Goal: Information Seeking & Learning: Compare options

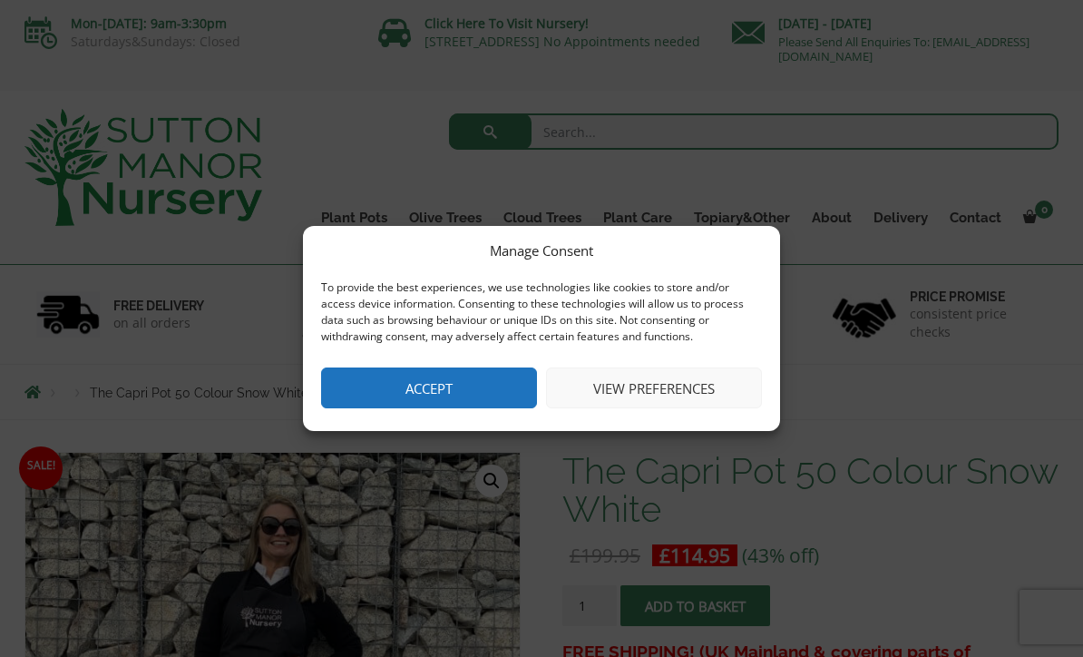
click at [463, 390] on button "Accept" at bounding box center [429, 387] width 216 height 41
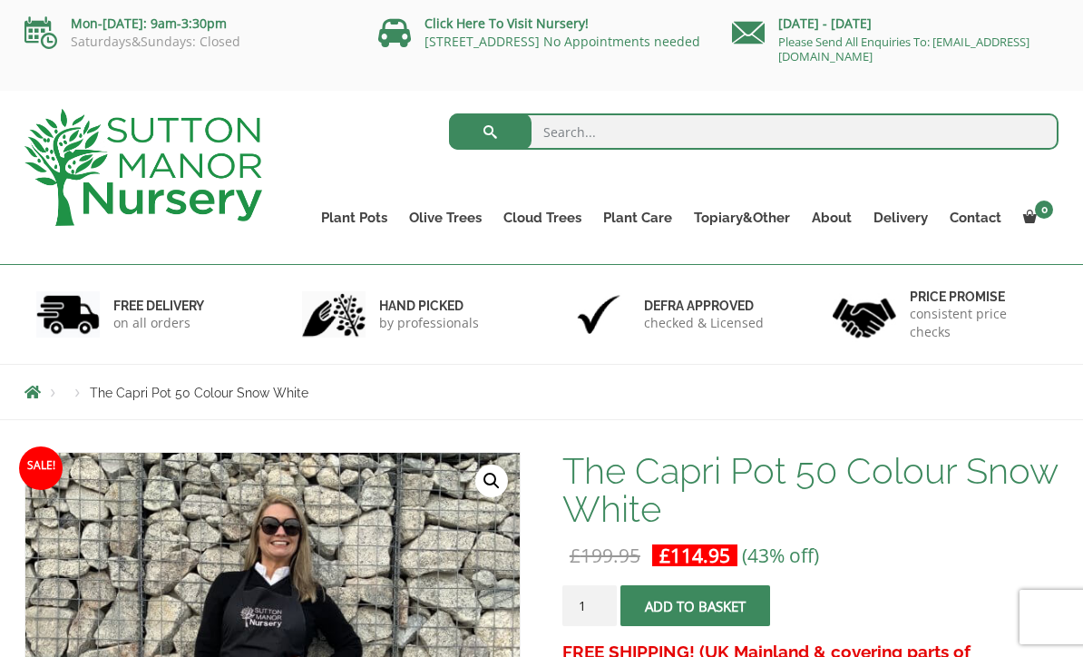
click at [341, 393] on nav "Products The Capri Pot 50 Colour Snow White" at bounding box center [541, 392] width 1034 height 15
click at [569, 126] on input "search" at bounding box center [754, 131] width 610 height 36
type input "White pots"
click at [490, 131] on button "submit" at bounding box center [490, 131] width 83 height 36
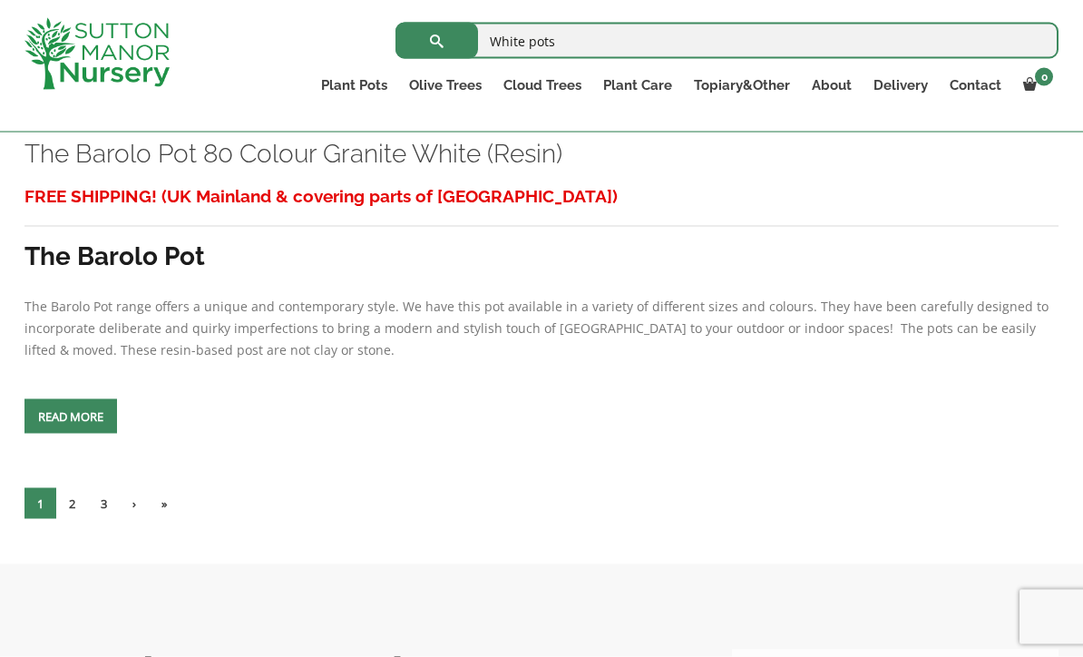
scroll to position [5843, 0]
click at [66, 433] on link "Read more" at bounding box center [70, 415] width 93 height 34
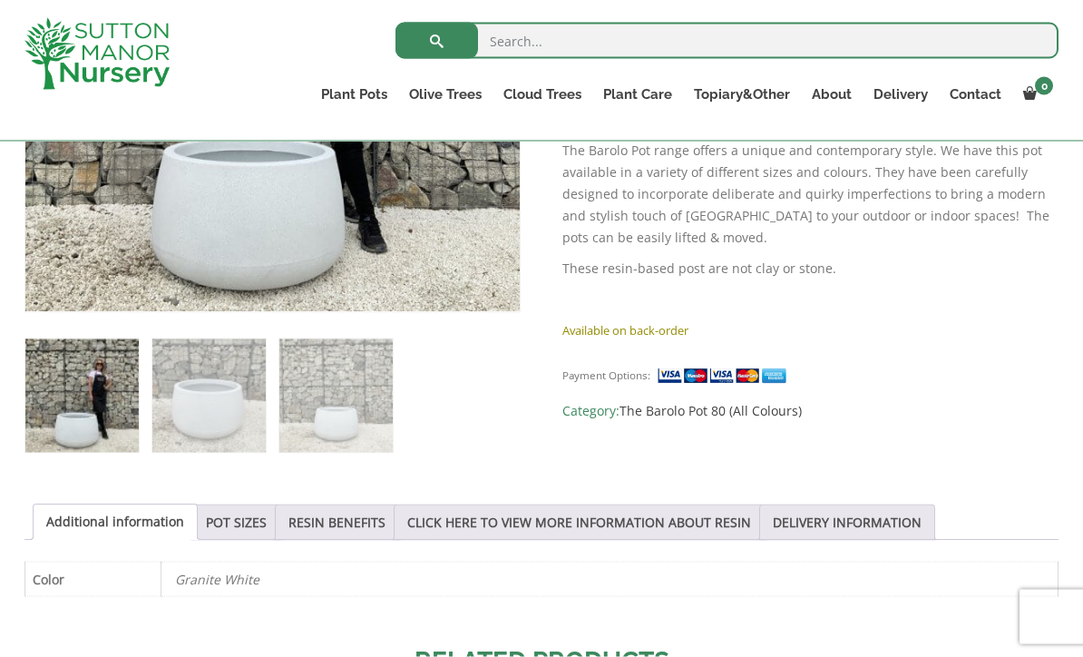
scroll to position [603, 0]
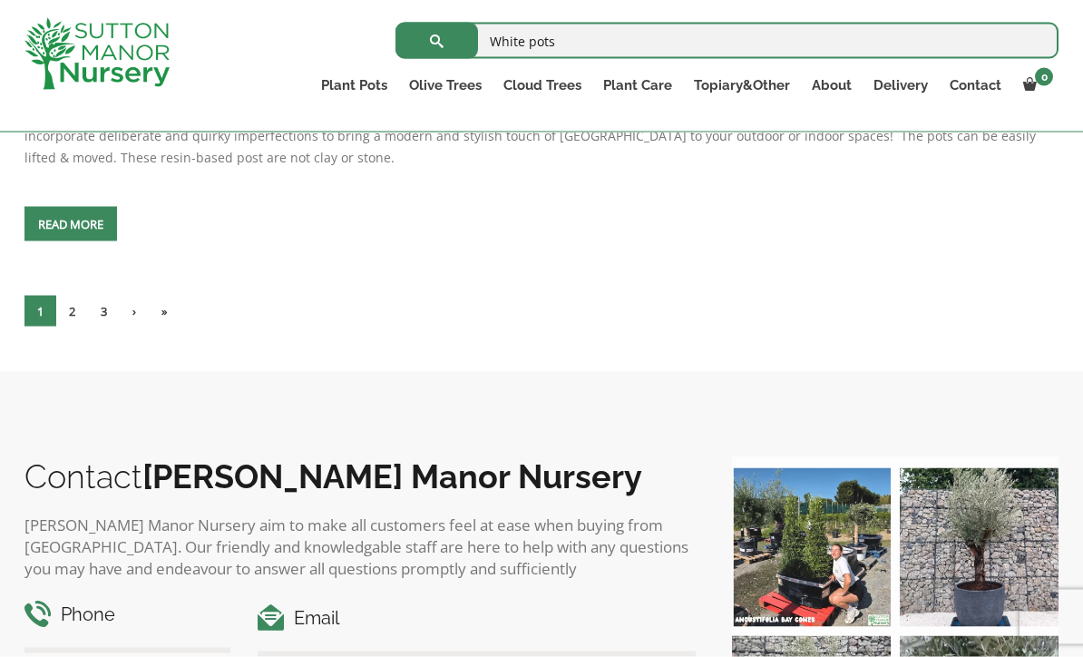
scroll to position [6034, 0]
click at [77, 326] on link "2" at bounding box center [72, 311] width 32 height 31
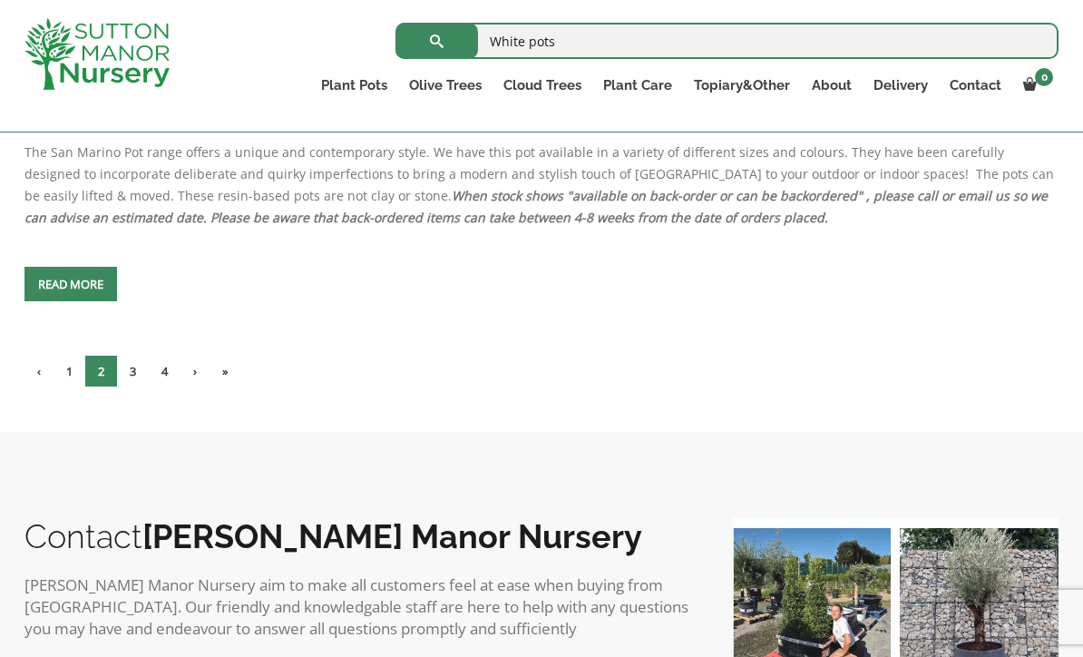
scroll to position [7173, 0]
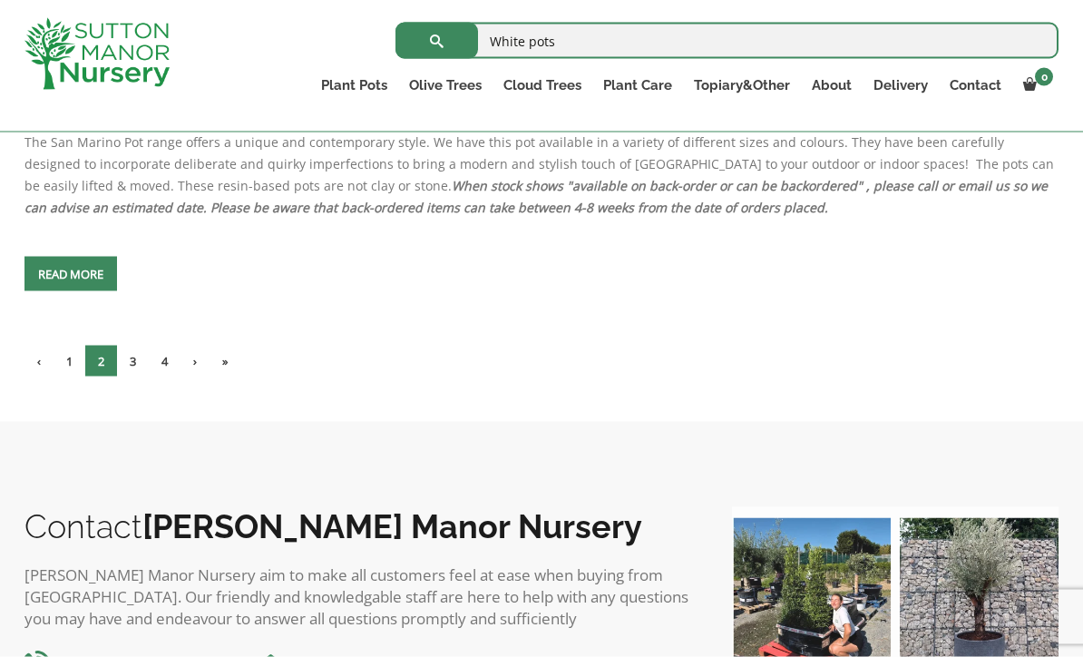
click at [136, 376] on link "3" at bounding box center [133, 361] width 32 height 31
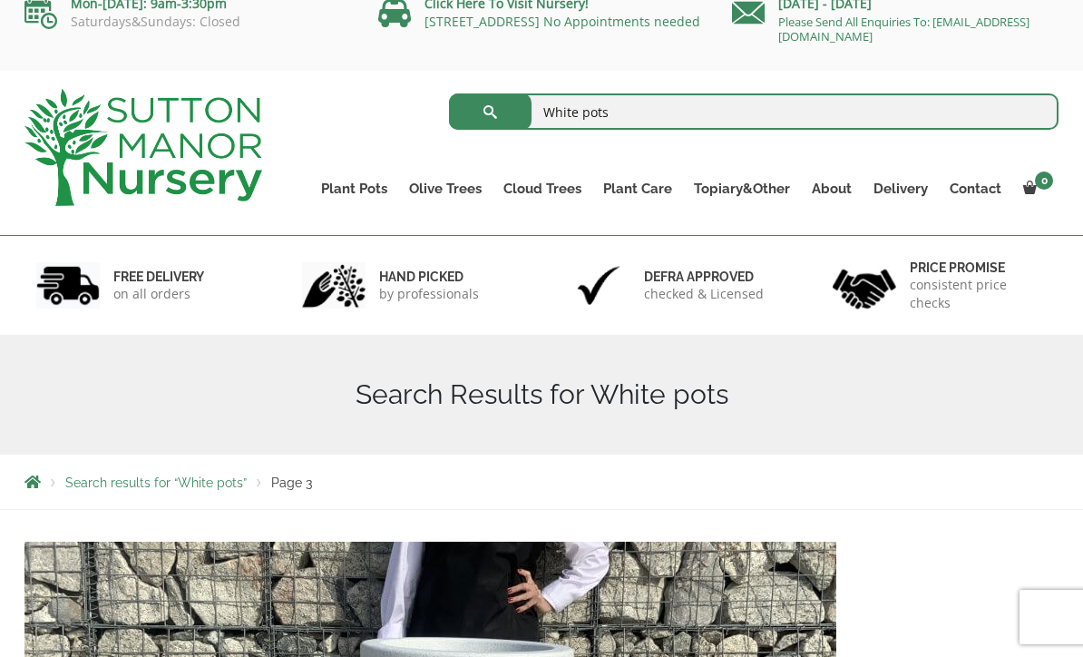
click at [568, 110] on input "White pots" at bounding box center [754, 111] width 610 height 36
click at [633, 108] on input "White pots" at bounding box center [754, 112] width 610 height 36
type input "W"
type input "Barolo"
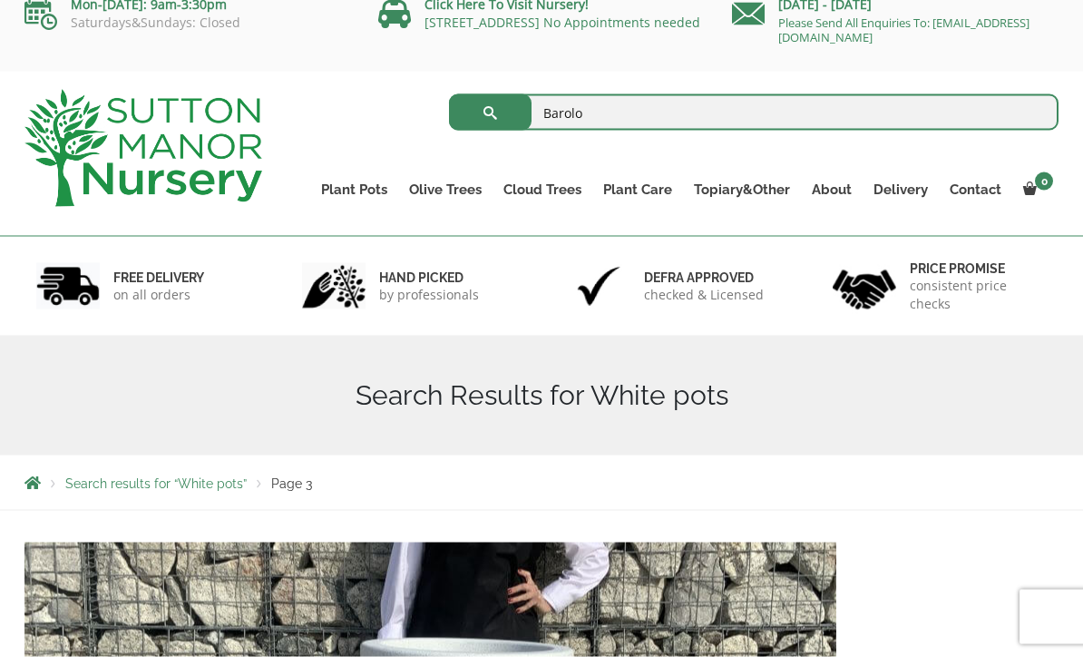
click at [490, 112] on button "submit" at bounding box center [490, 112] width 83 height 36
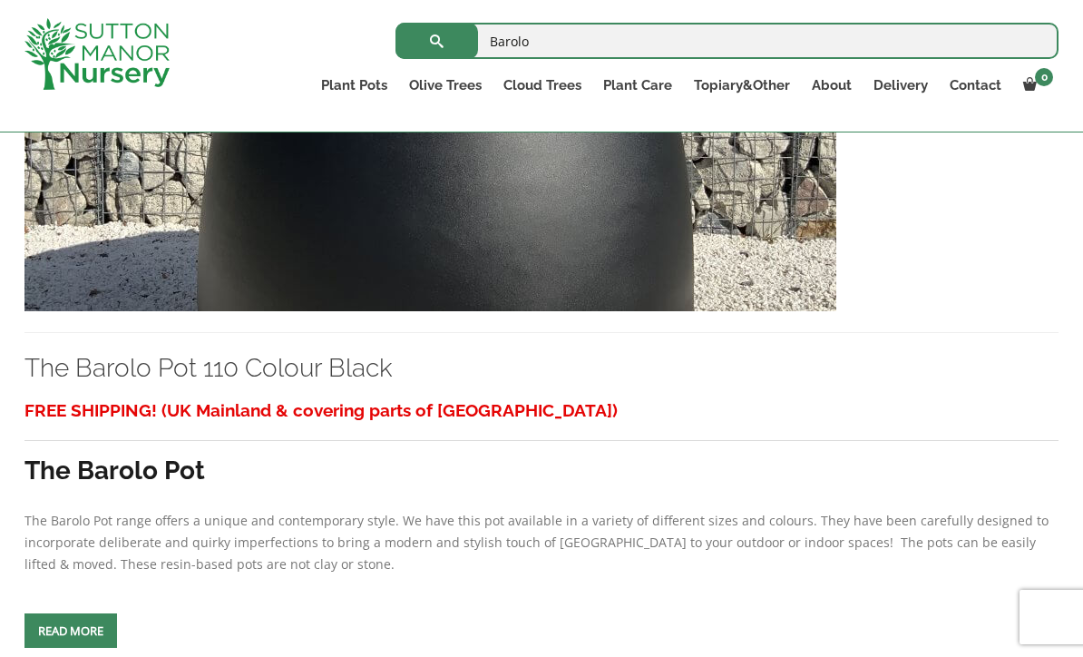
scroll to position [3919, 0]
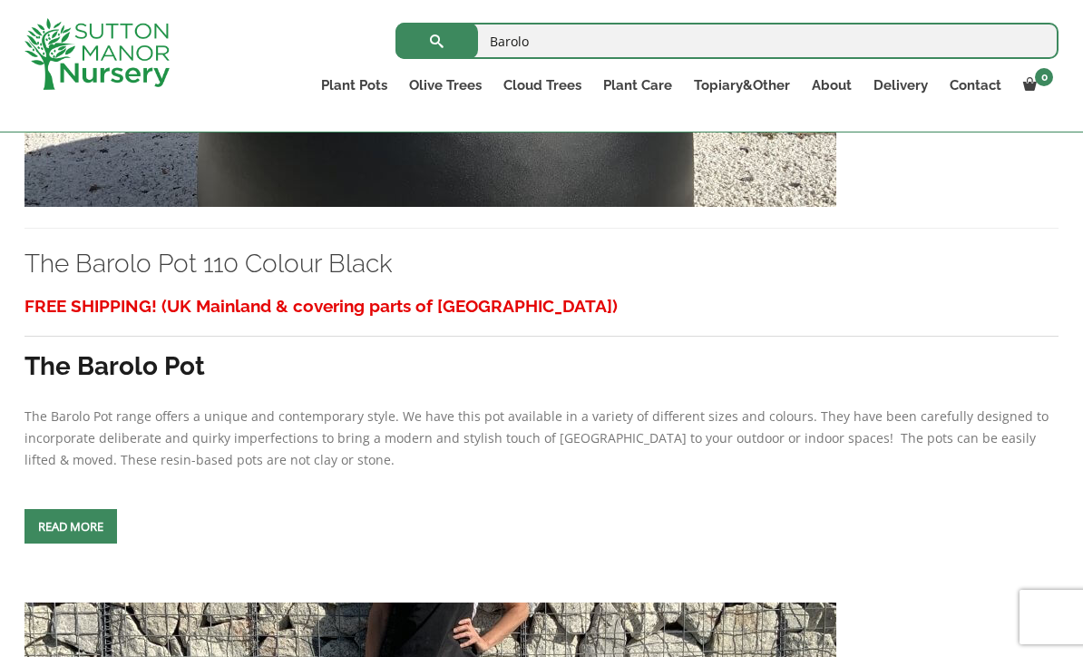
click at [71, 526] on span at bounding box center [71, 526] width 0 height 0
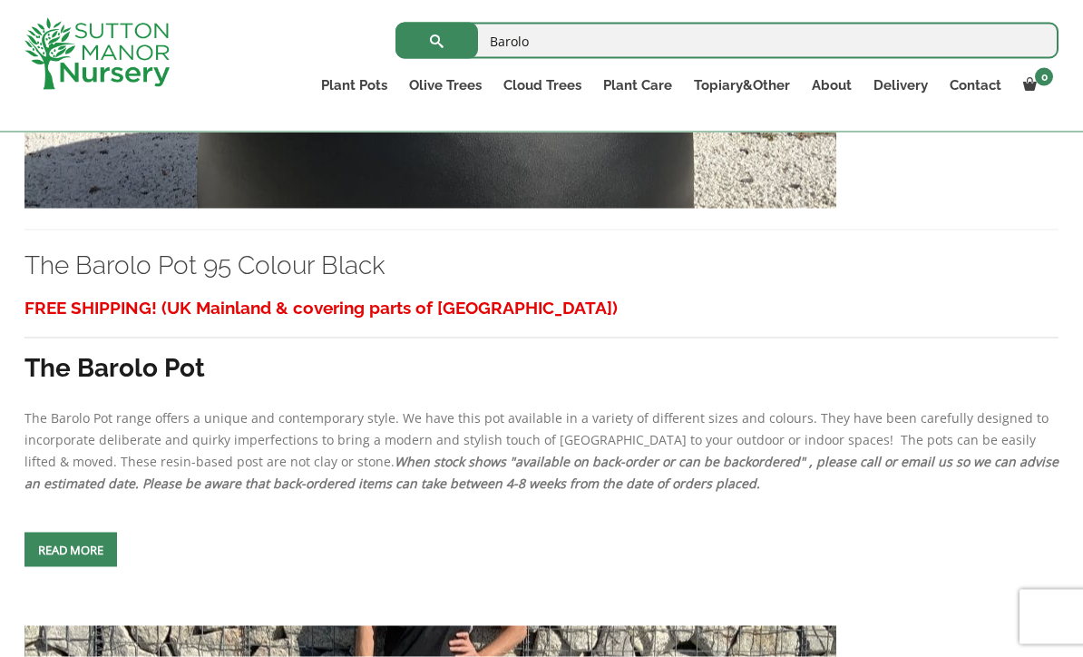
scroll to position [3111, 0]
click at [71, 549] on span at bounding box center [71, 549] width 0 height 0
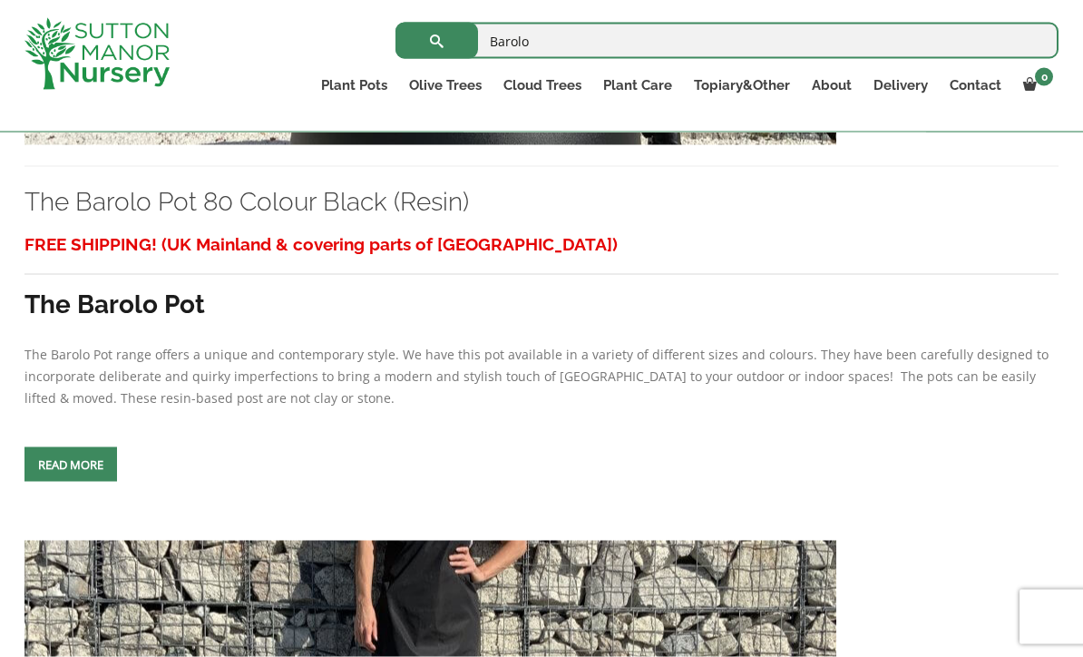
scroll to position [2382, 0]
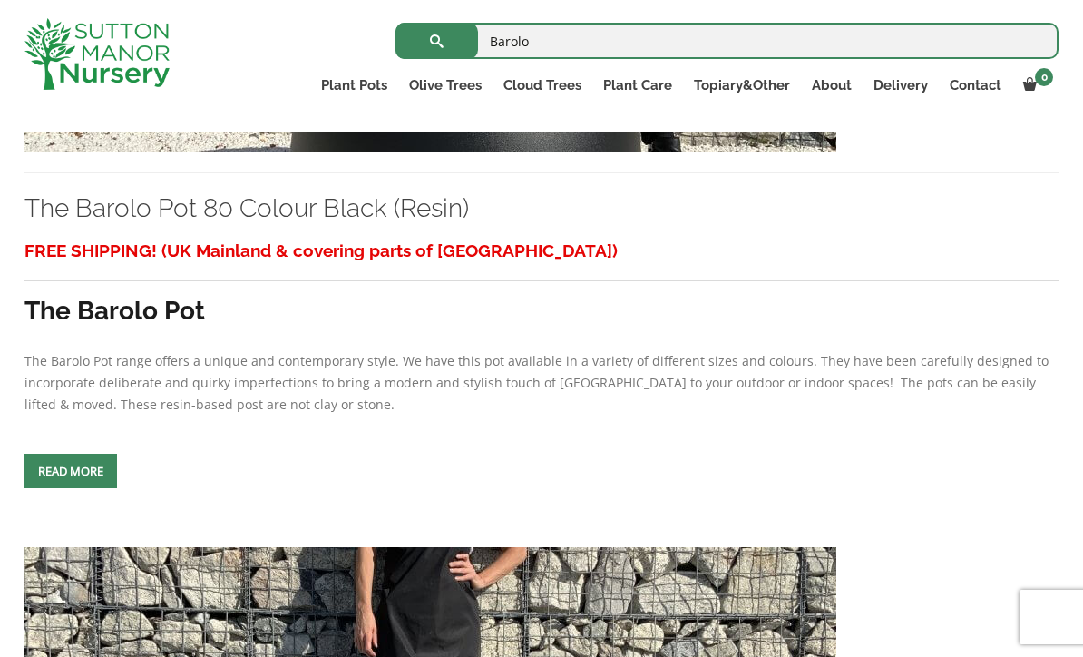
click at [71, 471] on span at bounding box center [71, 471] width 0 height 0
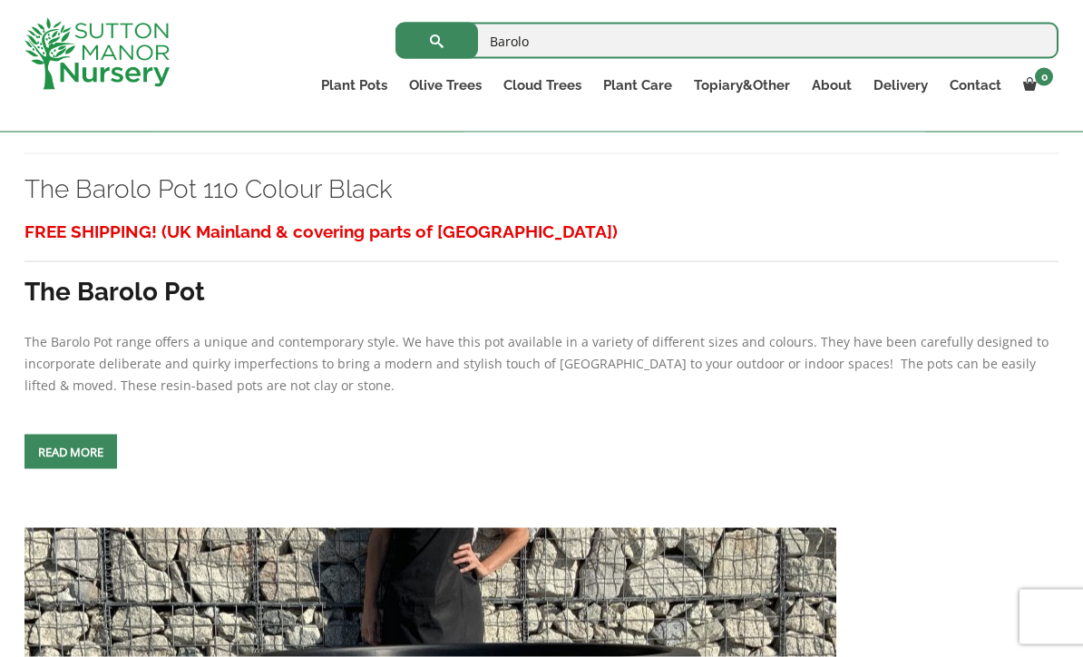
scroll to position [3994, 0]
click at [71, 451] on span at bounding box center [71, 451] width 0 height 0
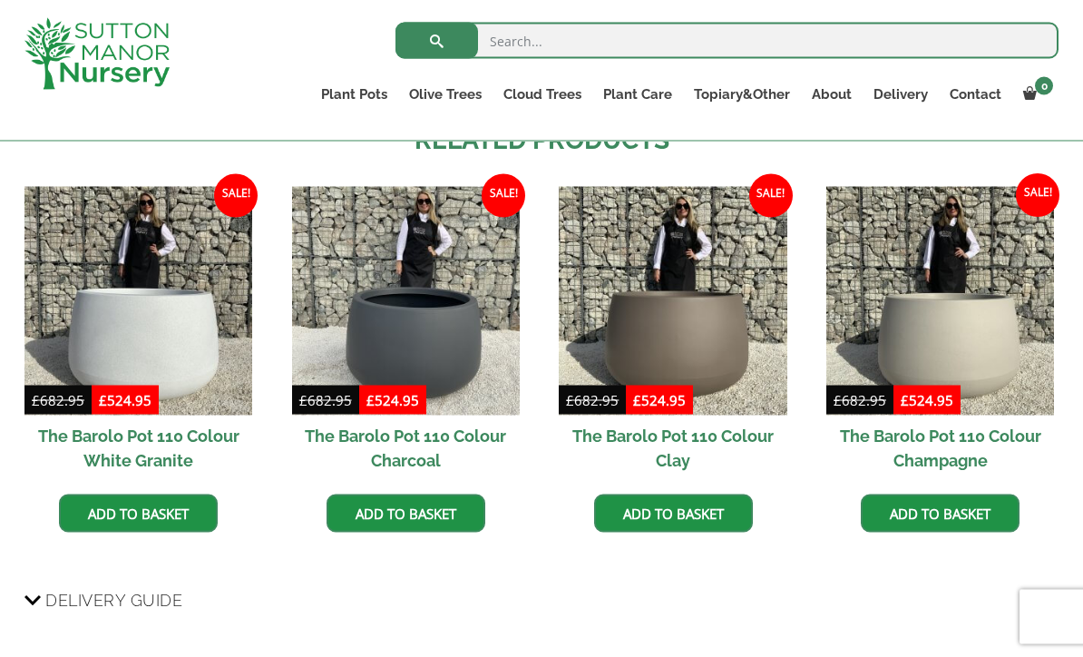
scroll to position [1124, 0]
click at [142, 321] on img at bounding box center [138, 300] width 228 height 228
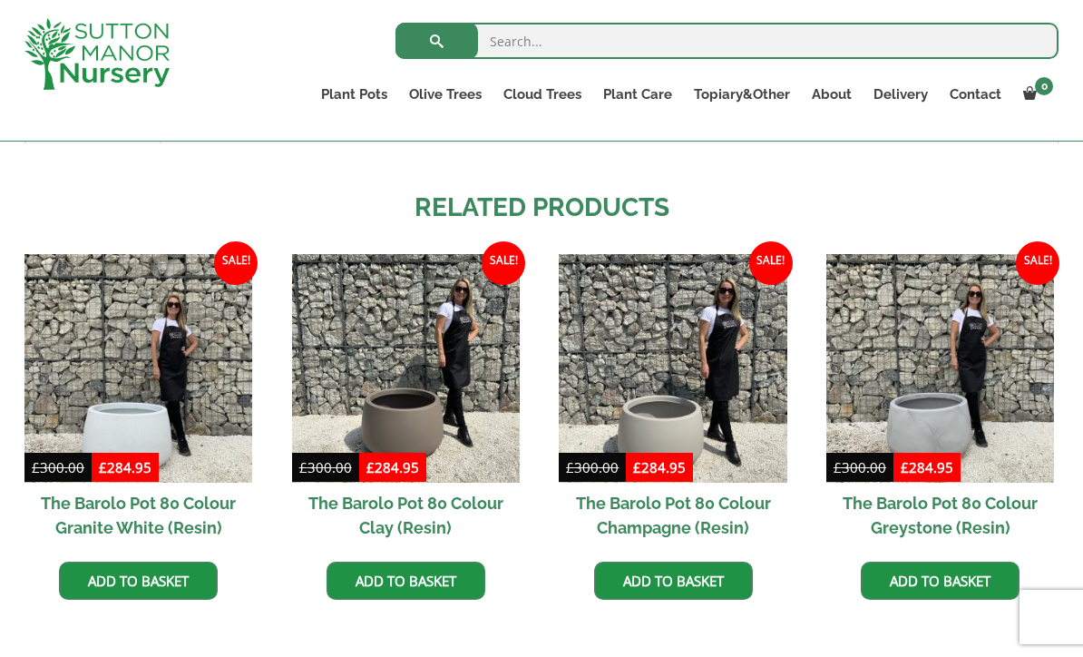
scroll to position [1069, 0]
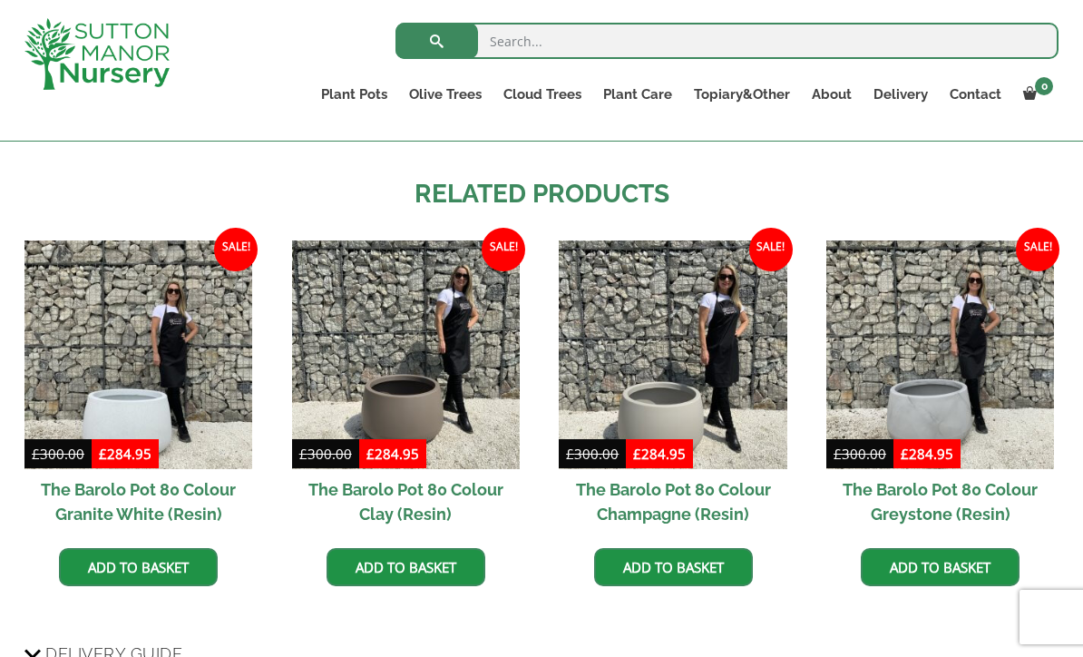
click at [134, 392] on img at bounding box center [138, 354] width 228 height 228
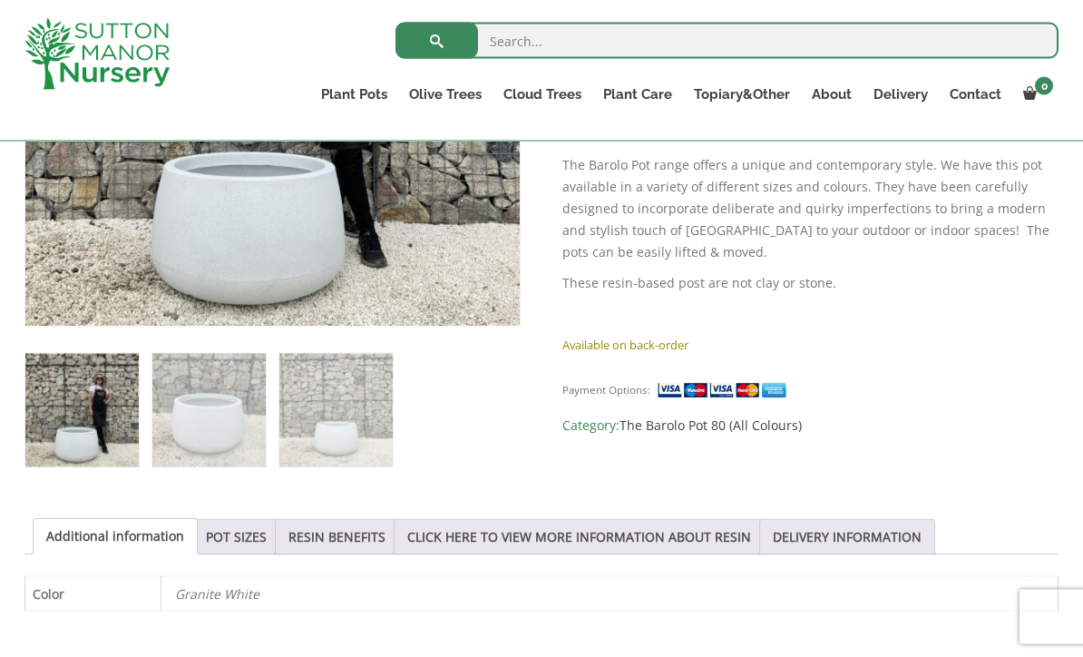
scroll to position [590, 0]
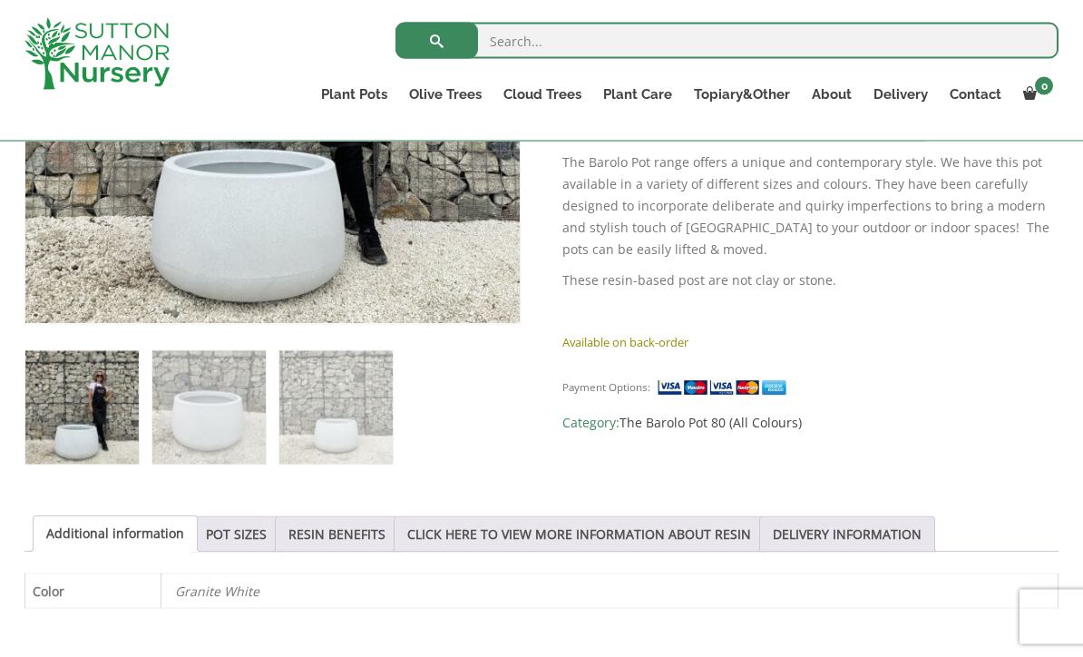
click at [239, 537] on link "POT SIZES" at bounding box center [236, 534] width 61 height 34
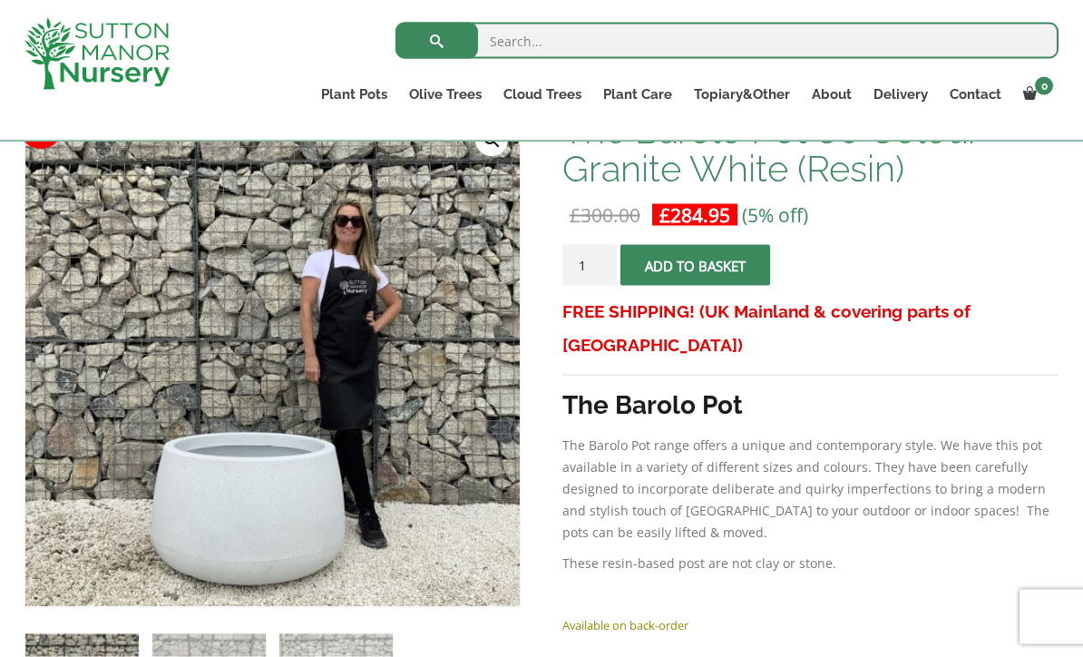
scroll to position [300, 0]
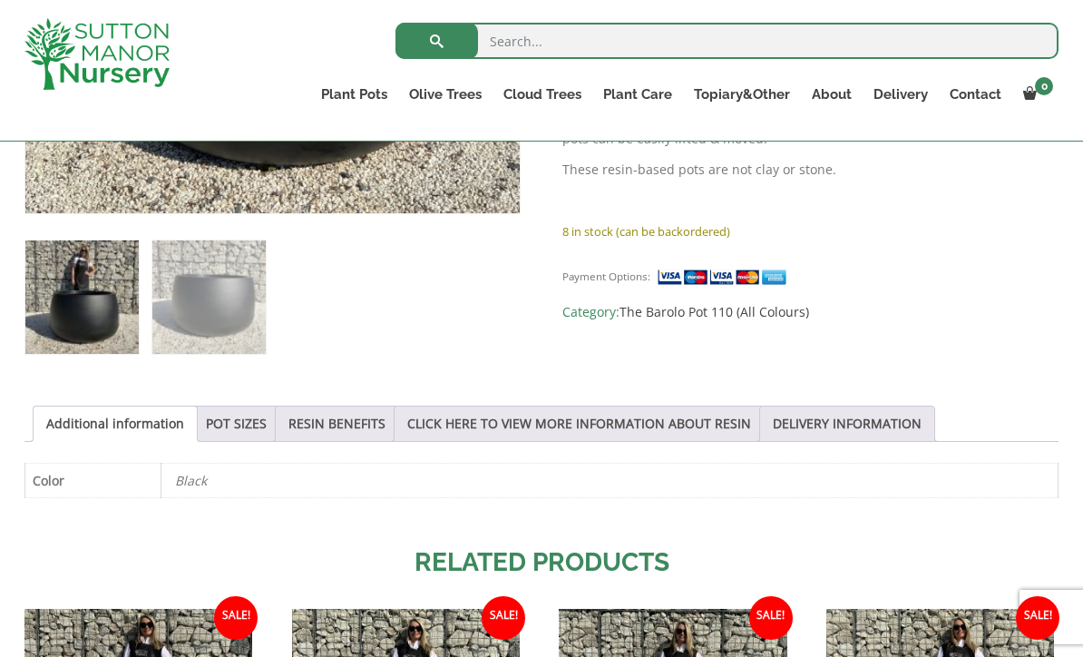
scroll to position [809, 0]
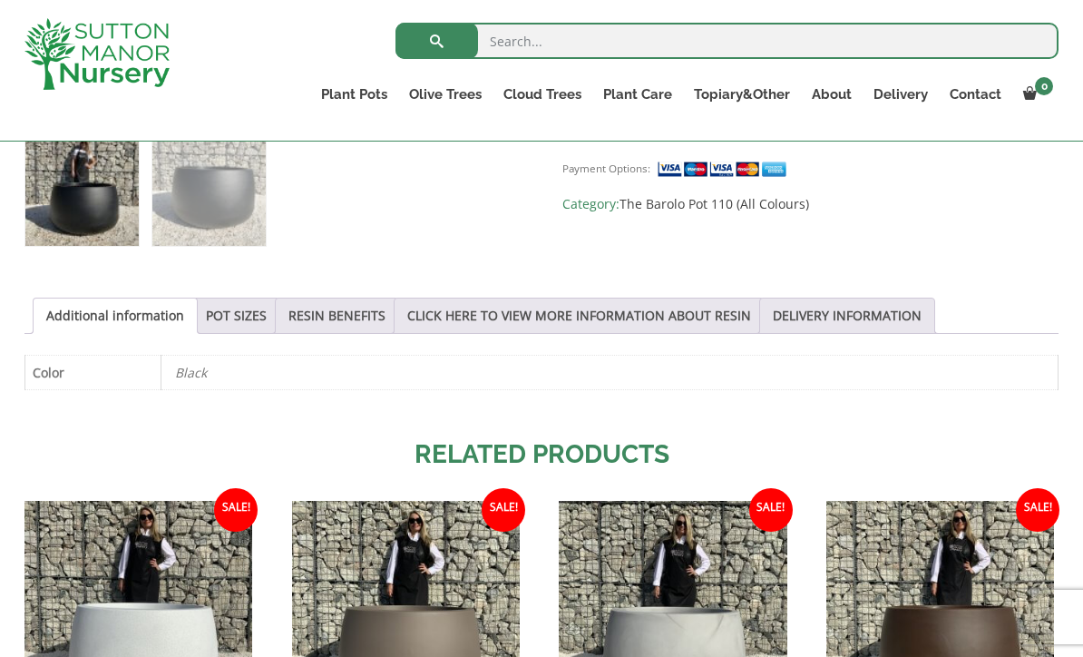
click at [248, 317] on link "POT SIZES" at bounding box center [236, 315] width 61 height 34
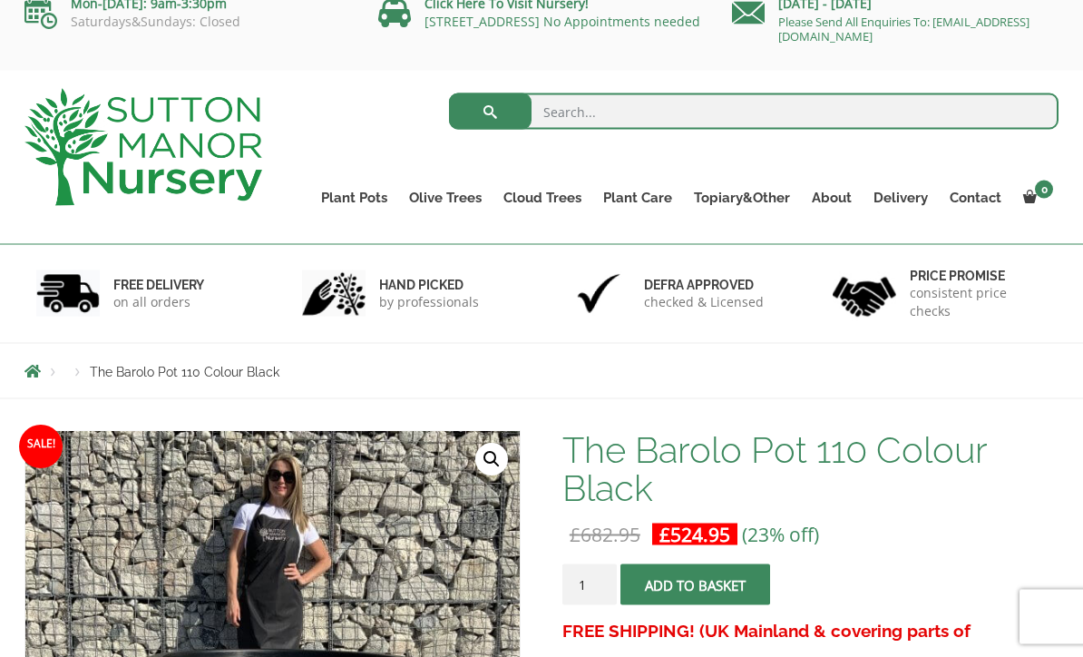
scroll to position [0, 0]
